Goal: Task Accomplishment & Management: Manage account settings

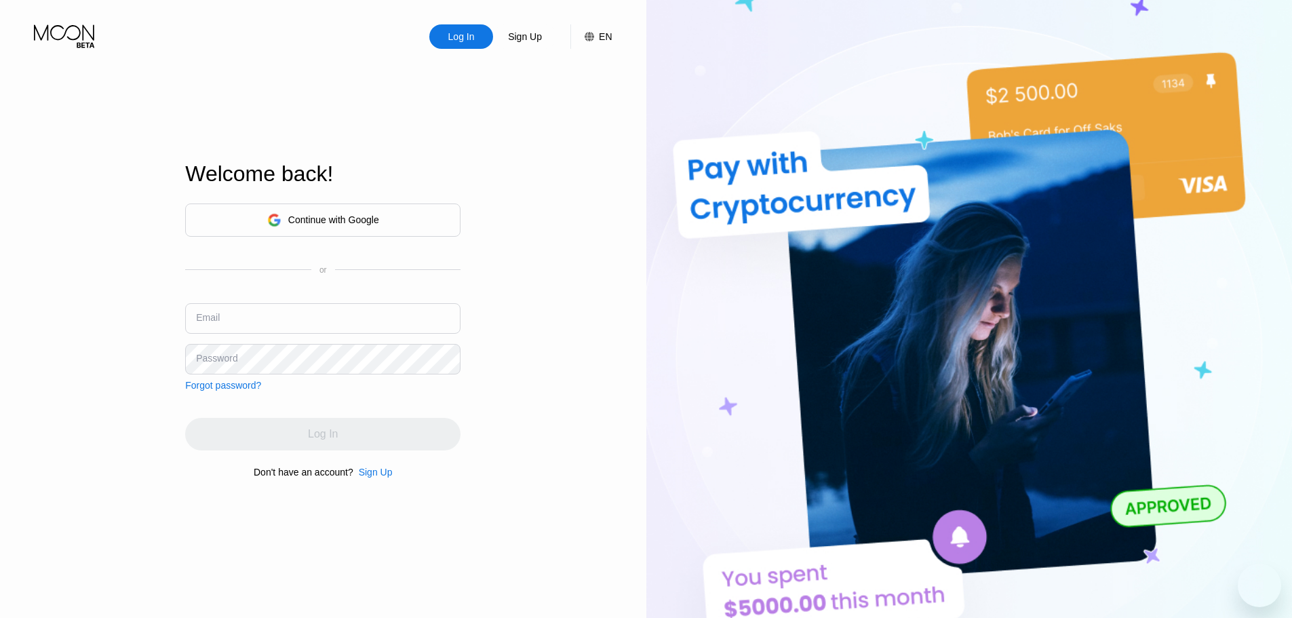
type input "998250"
drag, startPoint x: 243, startPoint y: 321, endPoint x: 131, endPoint y: 327, distance: 112.0
click at [131, 327] on div "Log In Sign Up EN Language Select an item Save Welcome back! Continue with Goog…" at bounding box center [323, 339] width 646 height 679
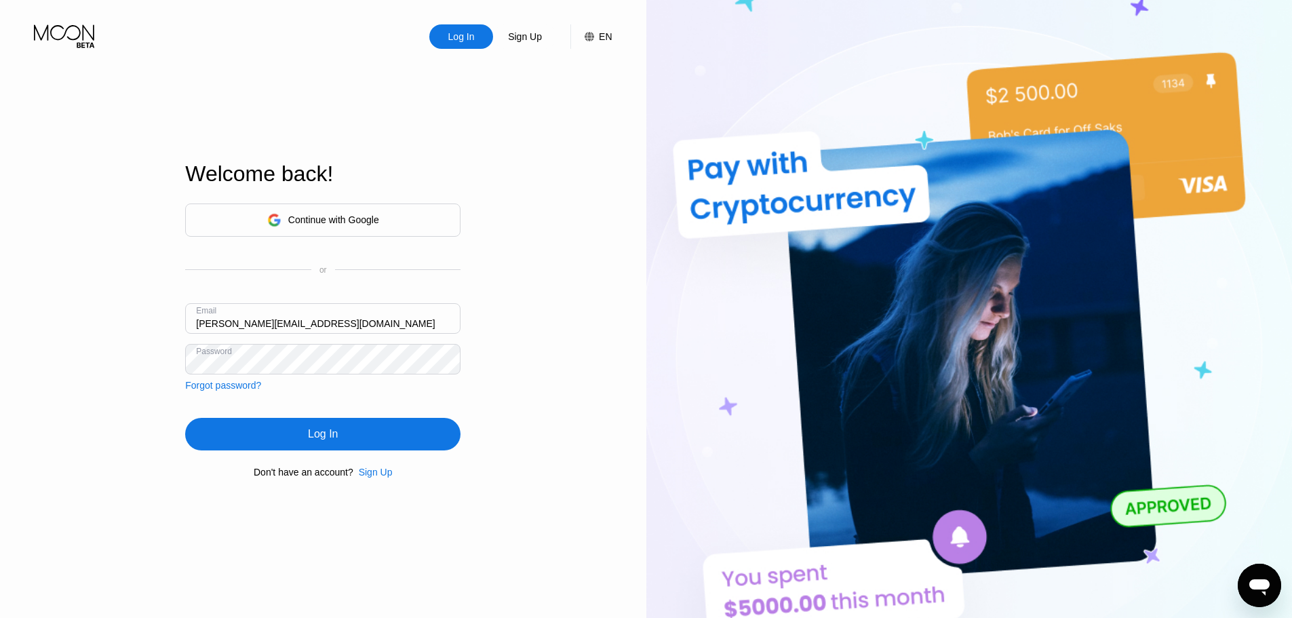
type input "[PERSON_NAME][EMAIL_ADDRESS][DOMAIN_NAME]"
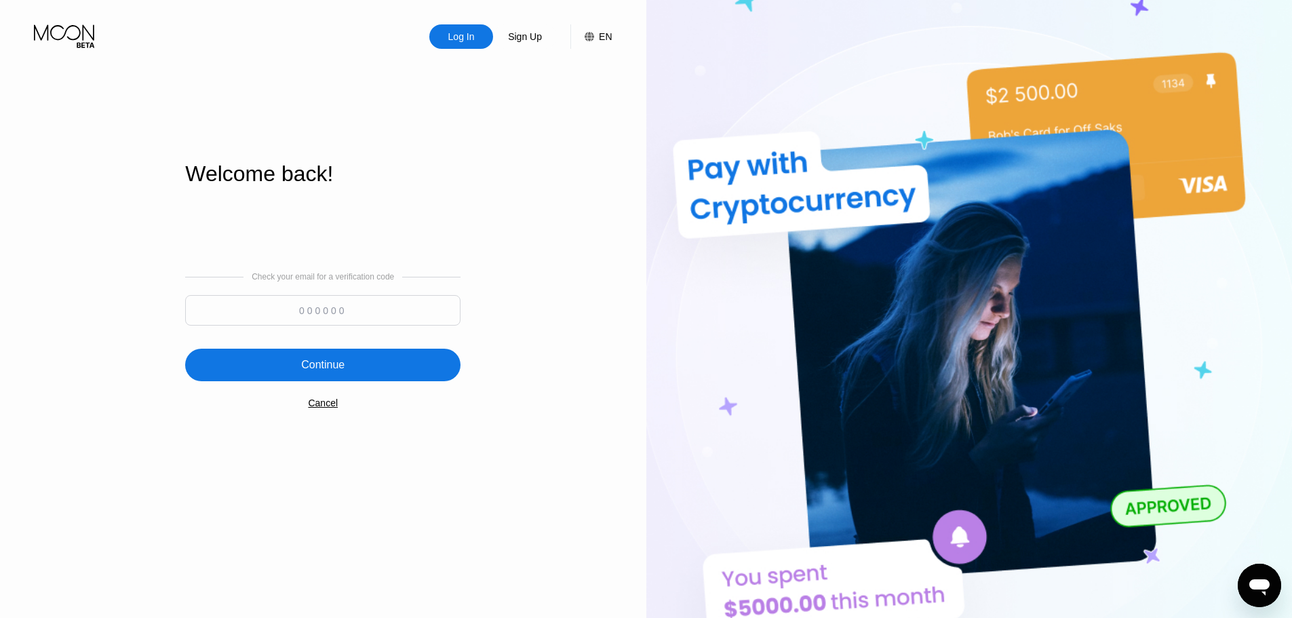
click at [283, 305] on input at bounding box center [322, 310] width 275 height 31
click at [450, 33] on div "Log In" at bounding box center [461, 37] width 29 height 14
click at [321, 408] on div "Cancel" at bounding box center [323, 402] width 30 height 11
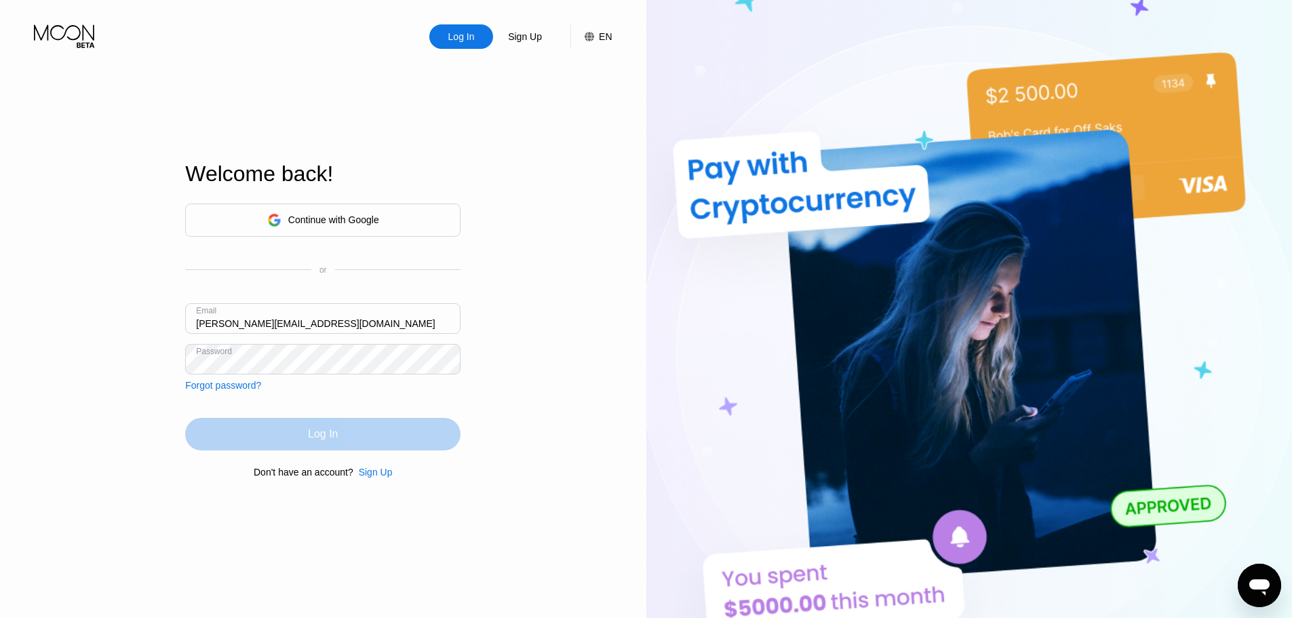
click at [310, 439] on div "Log In" at bounding box center [323, 434] width 30 height 14
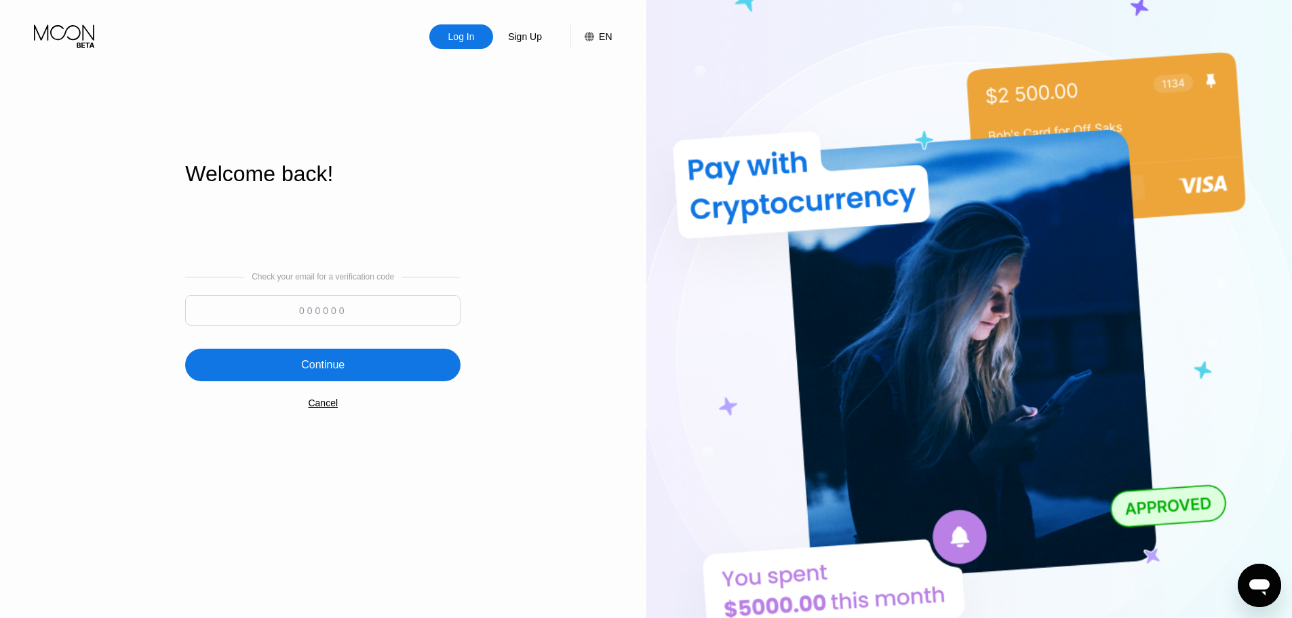
click at [330, 311] on input at bounding box center [322, 310] width 275 height 31
click at [329, 407] on div "Cancel" at bounding box center [323, 402] width 30 height 11
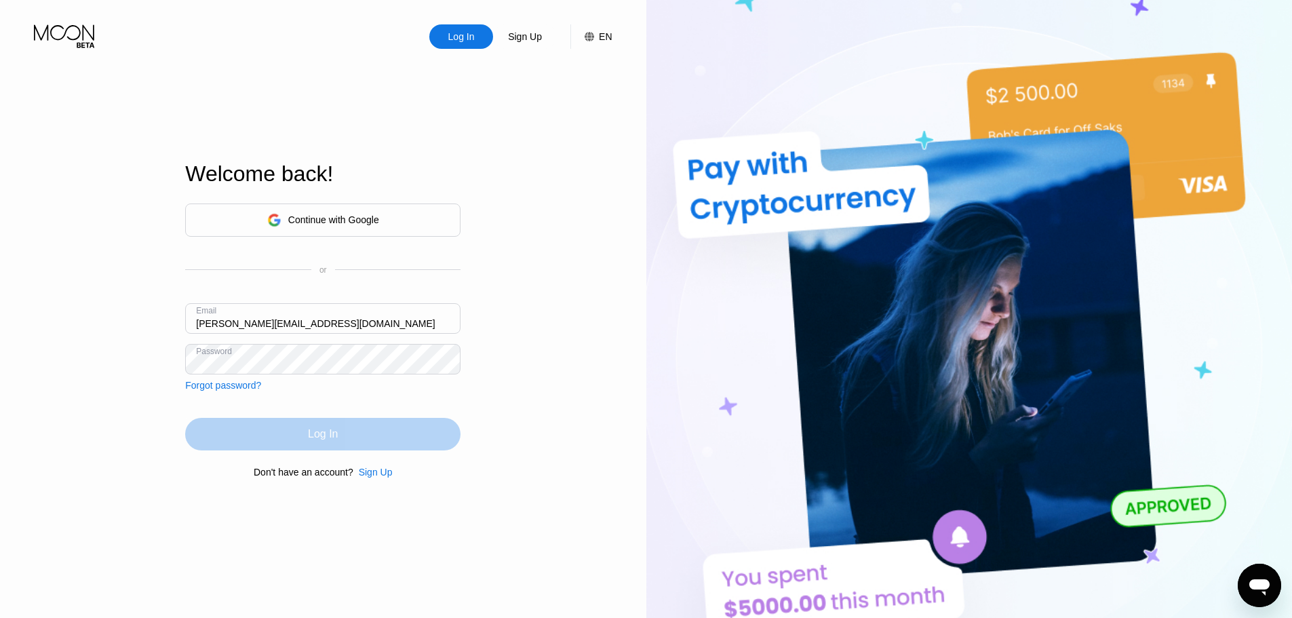
click at [325, 435] on div "Log In" at bounding box center [323, 434] width 30 height 14
